Goal: Task Accomplishment & Management: Complete application form

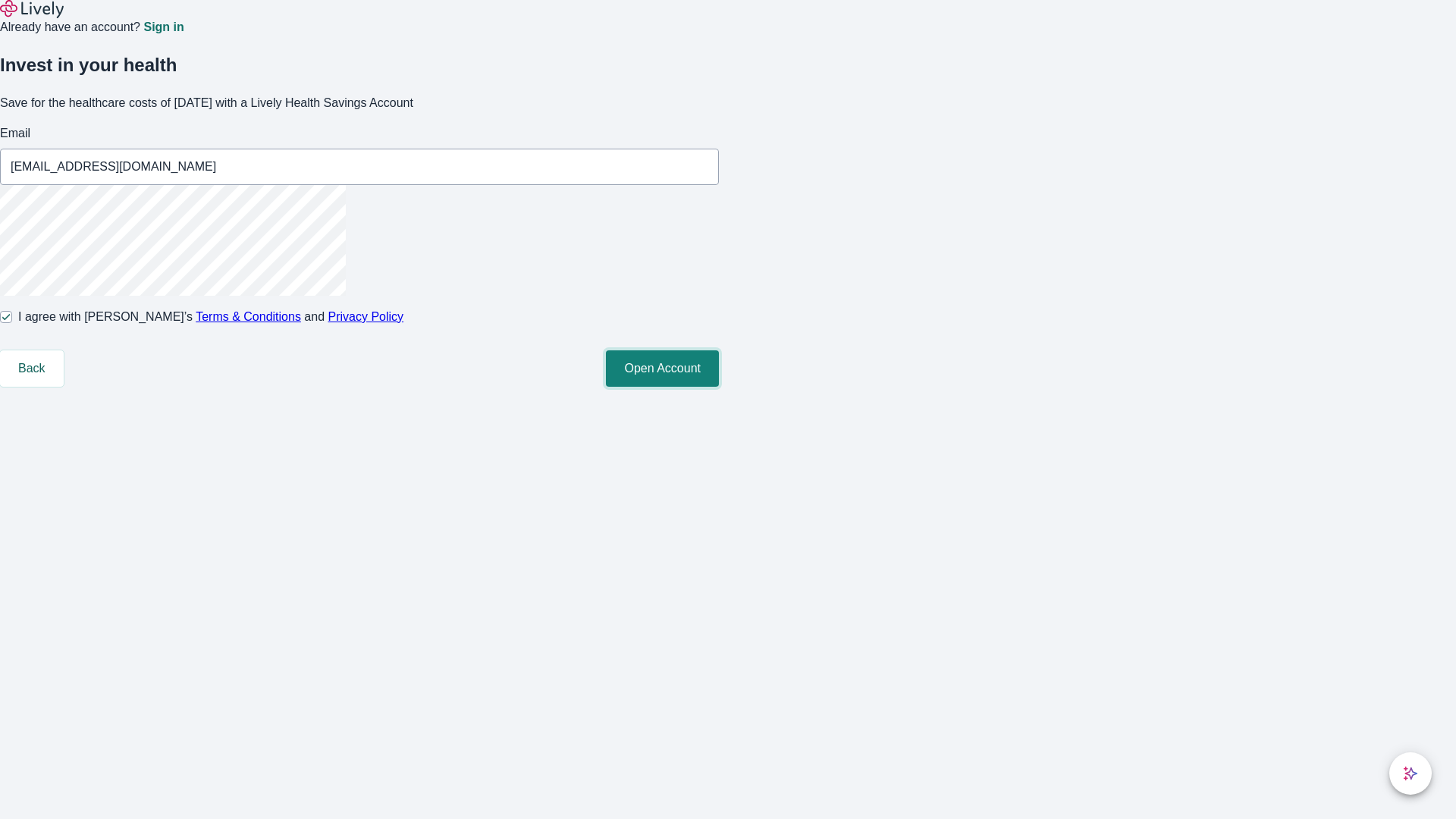
click at [719, 387] on button "Open Account" at bounding box center [662, 369] width 113 height 37
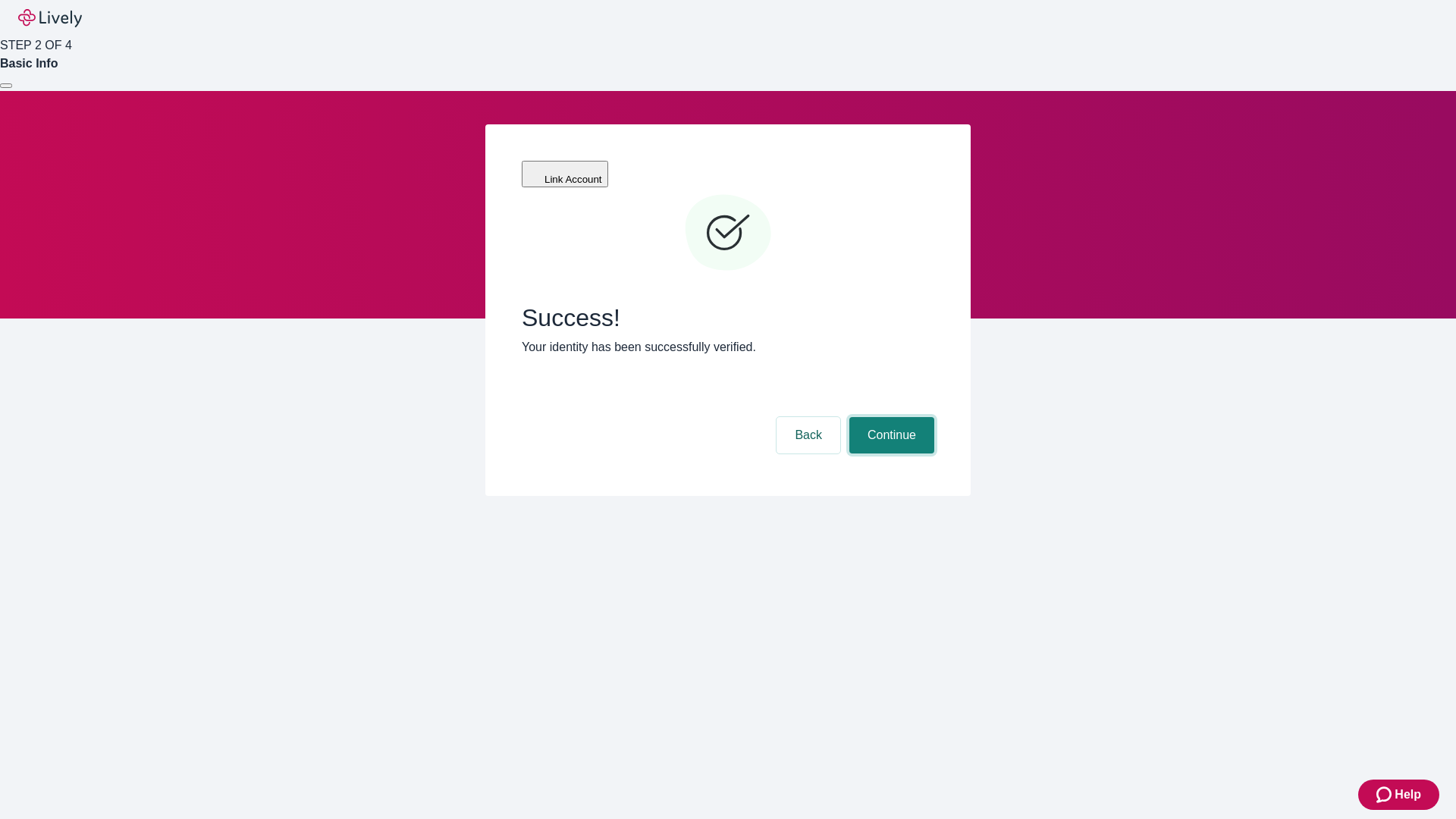
click at [890, 417] on button "Continue" at bounding box center [891, 435] width 85 height 37
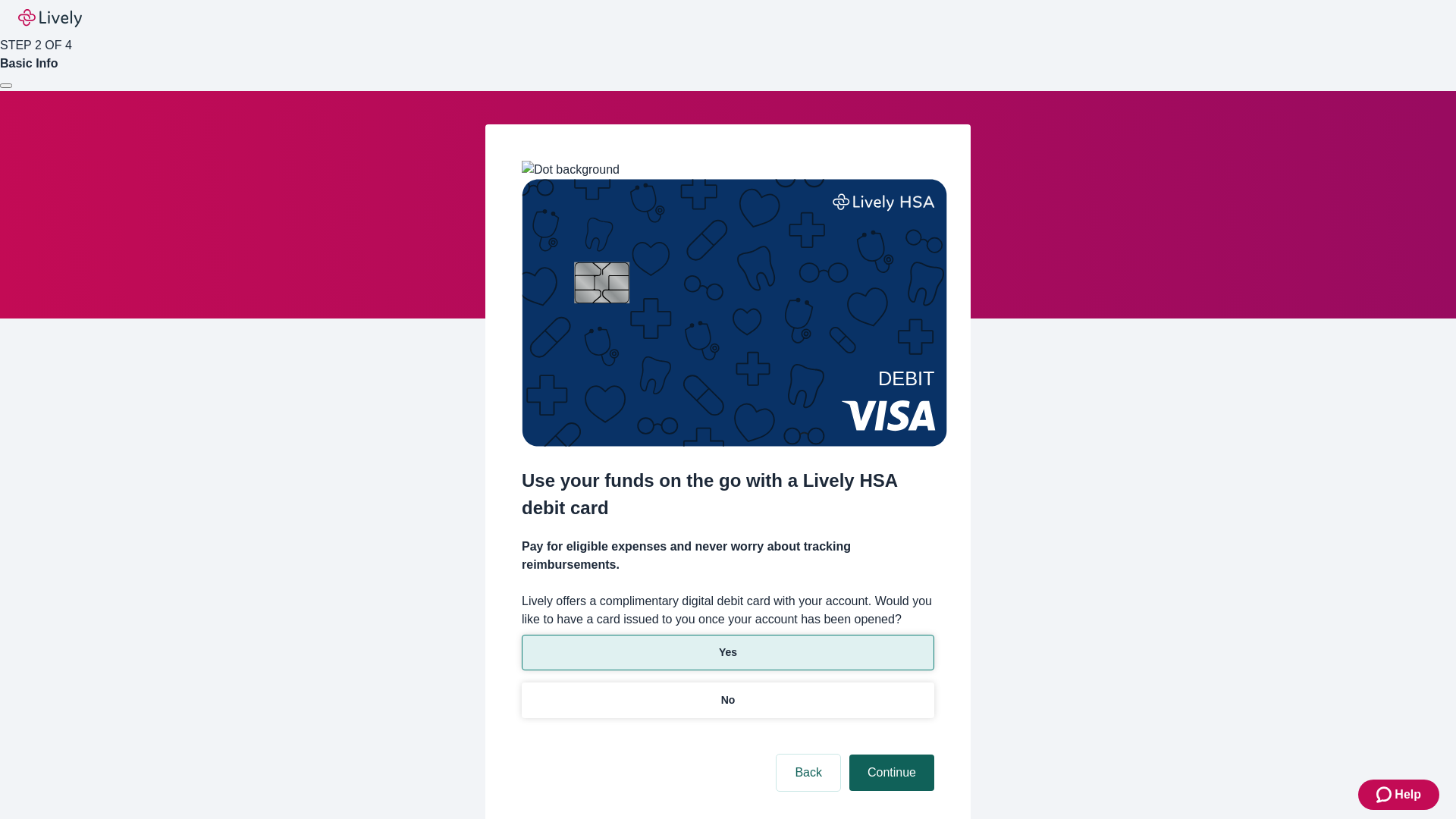
click at [727, 692] on p "No" at bounding box center [728, 700] width 14 height 16
click at [890, 755] on button "Continue" at bounding box center [891, 773] width 85 height 37
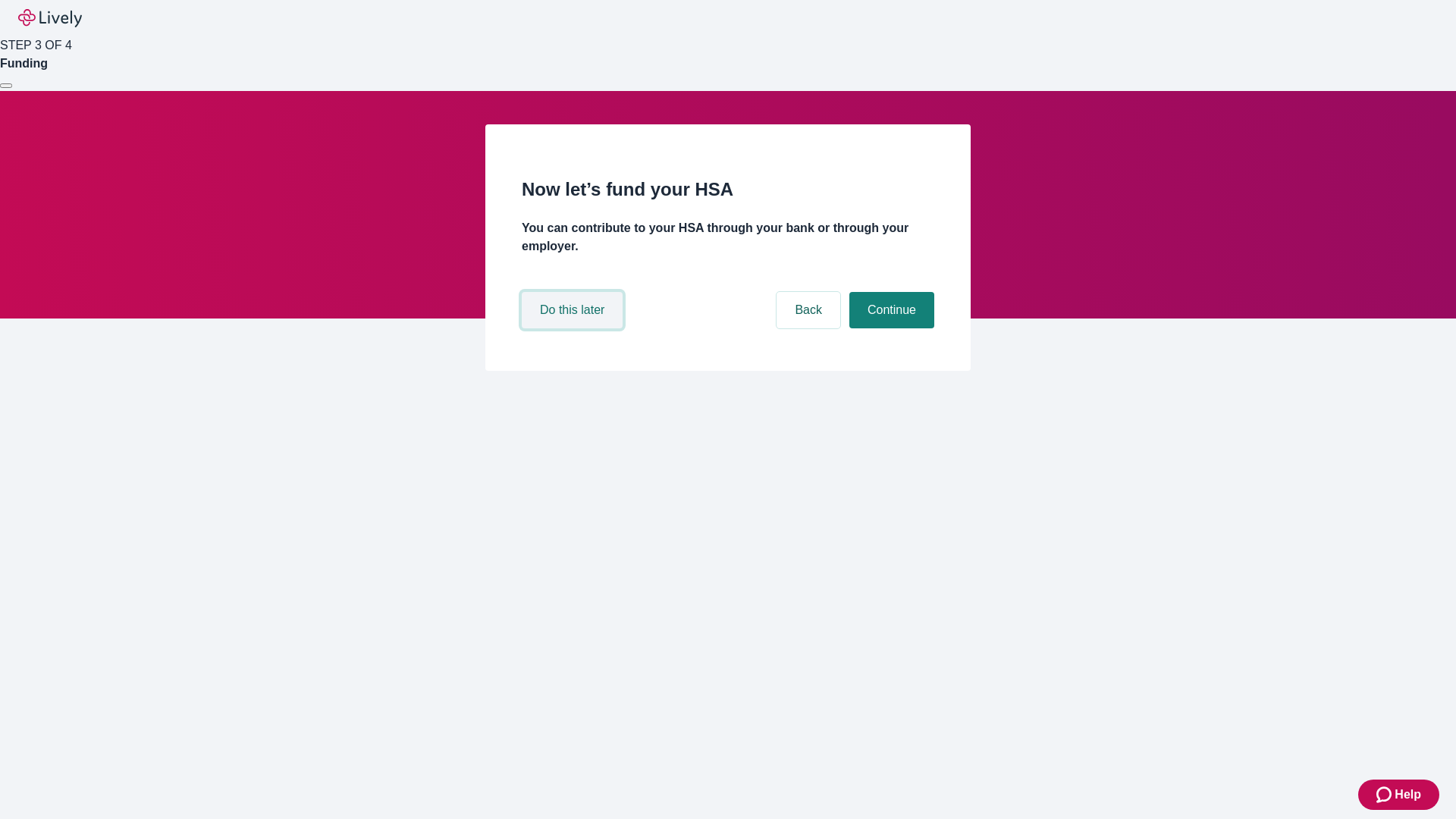
click at [574, 329] on button "Do this later" at bounding box center [572, 310] width 101 height 37
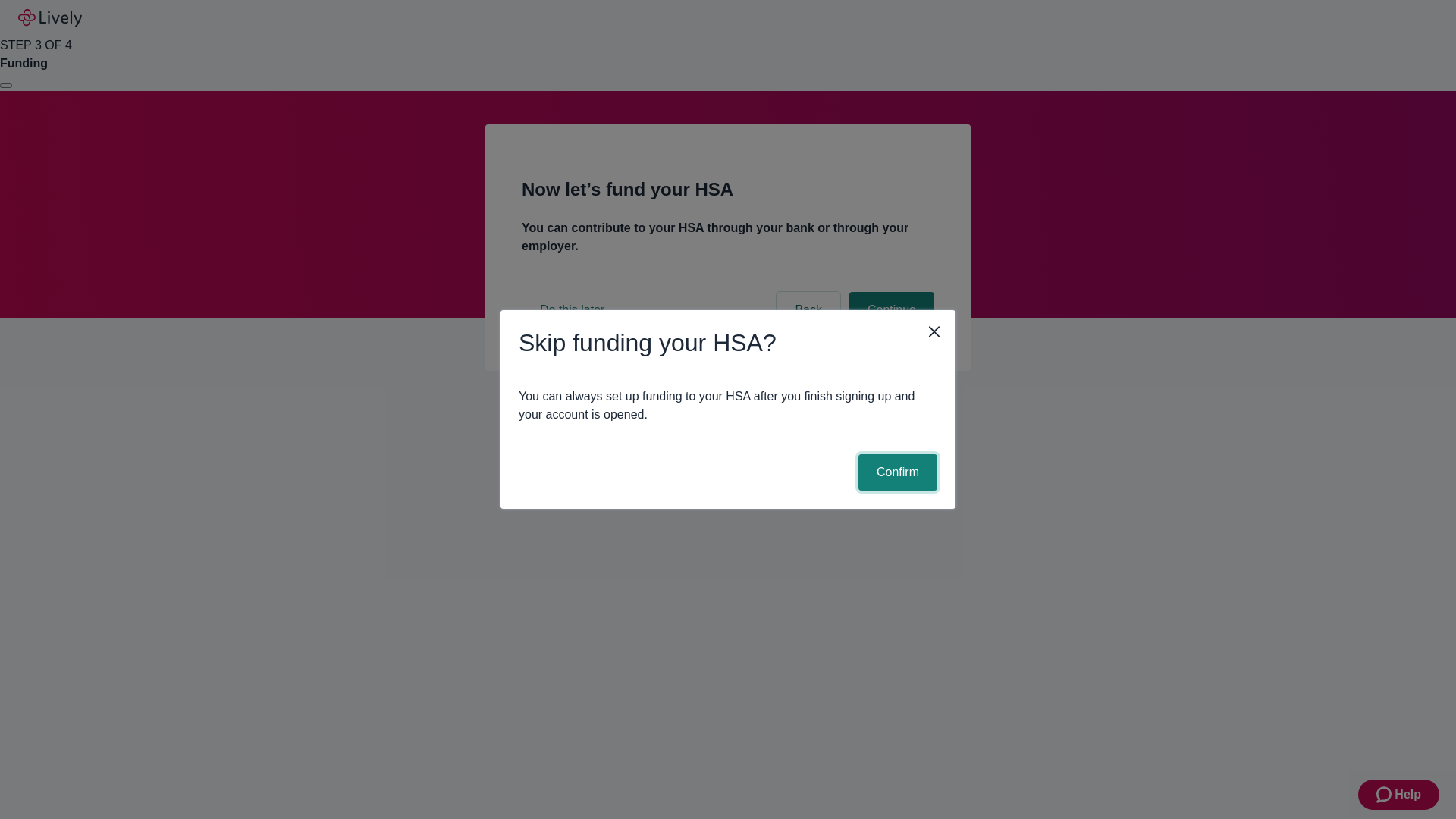
click at [896, 473] on button "Confirm" at bounding box center [897, 473] width 79 height 37
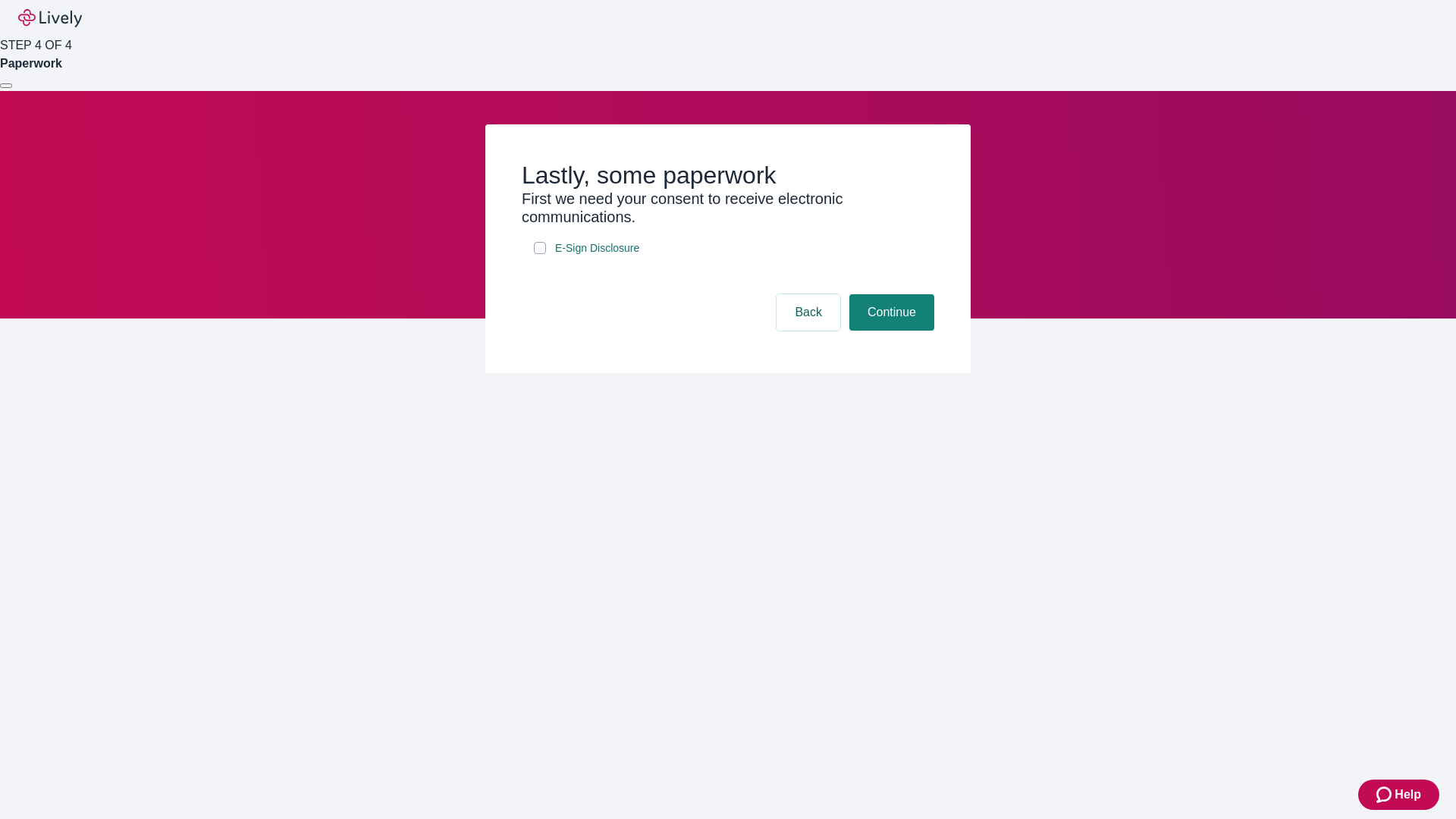
click at [540, 254] on input "E-Sign Disclosure" at bounding box center [540, 248] width 12 height 12
checkbox input "true"
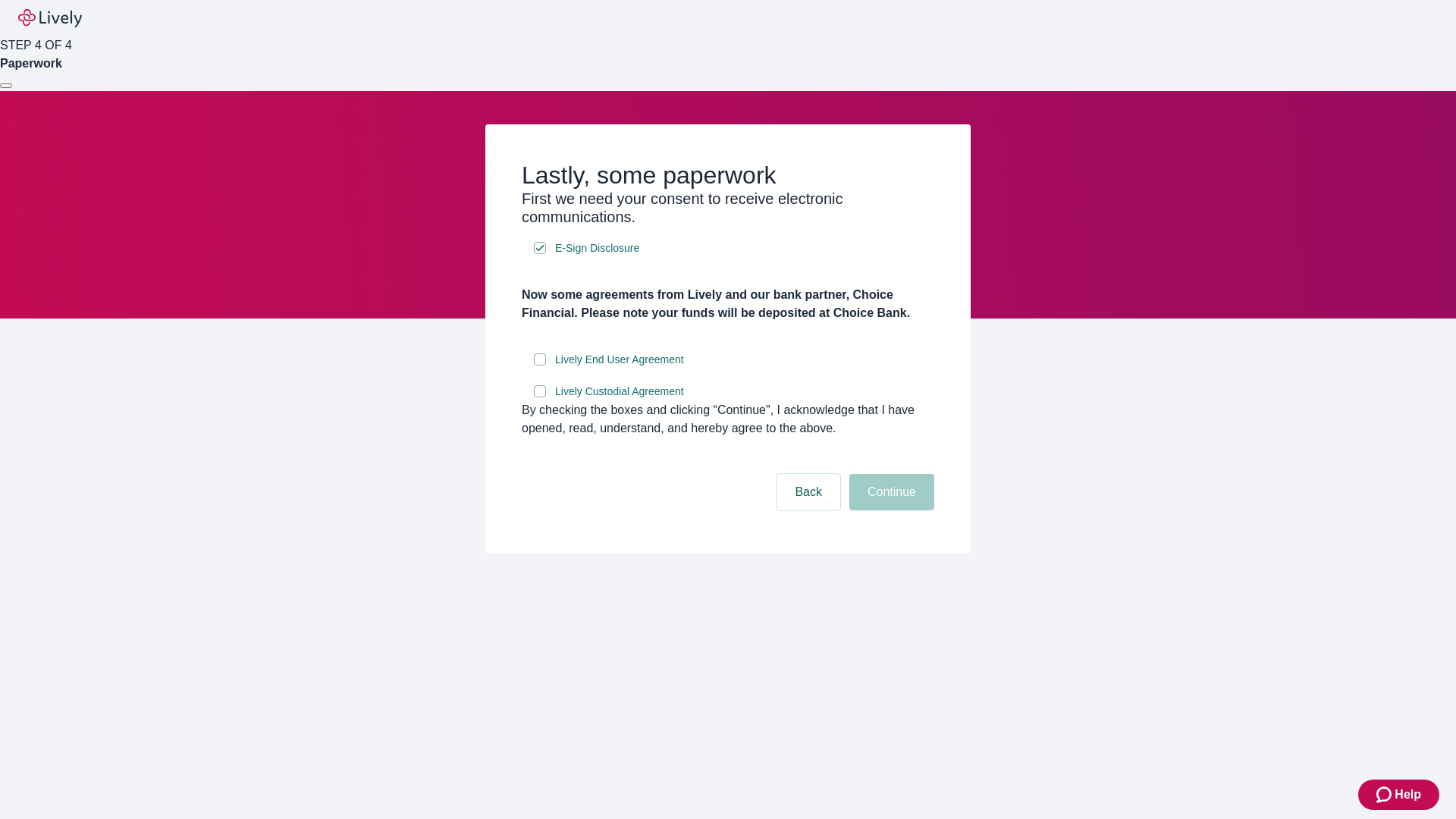
click at [540, 365] on input "Lively End User Agreement" at bounding box center [540, 360] width 12 height 12
checkbox input "true"
click at [540, 397] on input "Lively Custodial Agreement" at bounding box center [540, 391] width 12 height 12
checkbox input "true"
click at [890, 510] on button "Continue" at bounding box center [891, 493] width 85 height 37
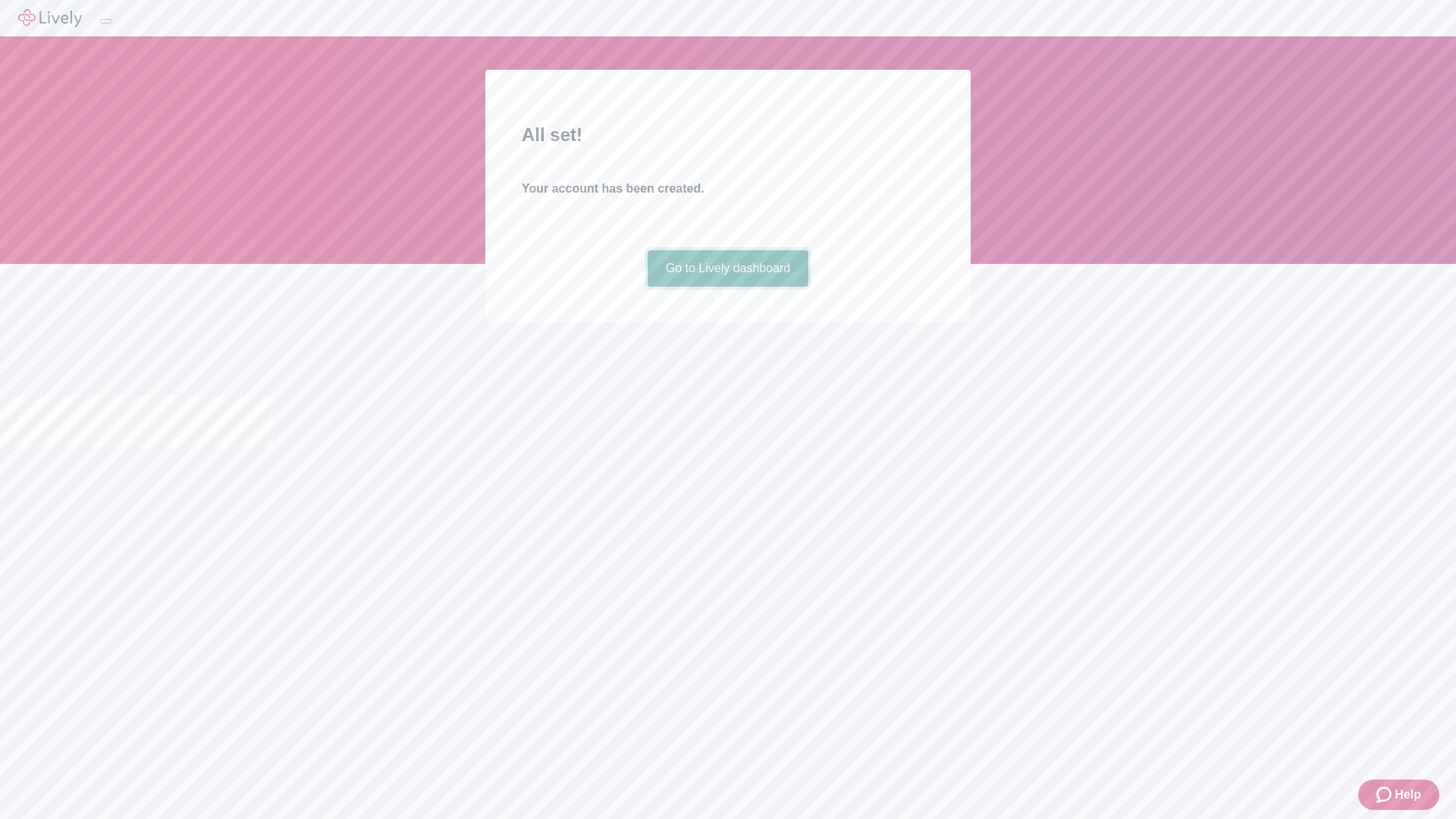
click at [727, 287] on link "Go to Lively dashboard" at bounding box center [729, 268] width 162 height 37
